Goal: Information Seeking & Learning: Compare options

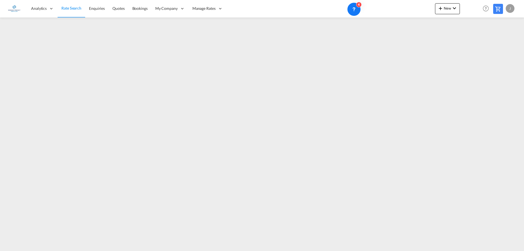
click at [71, 7] on span "Rate Search" at bounding box center [71, 8] width 20 height 5
click at [75, 8] on span "Rate Search" at bounding box center [71, 8] width 20 height 5
